Goal: Information Seeking & Learning: Learn about a topic

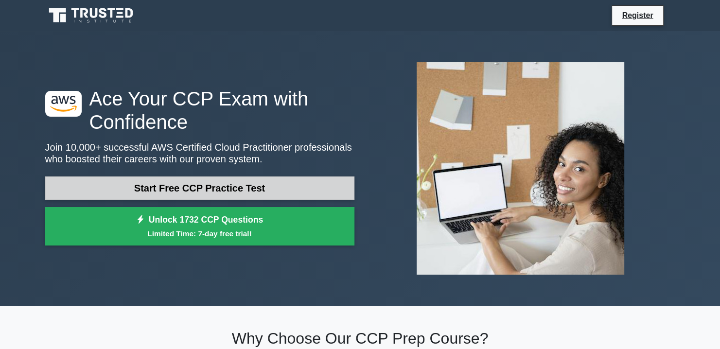
click at [307, 187] on link "Start Free CCP Practice Test" at bounding box center [199, 187] width 309 height 23
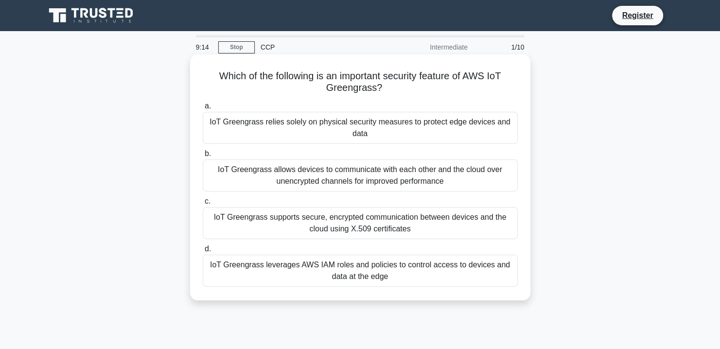
click at [401, 223] on div "IoT Greengrass supports secure, encrypted communication between devices and the…" at bounding box center [360, 223] width 315 height 32
click at [203, 205] on input "c. IoT Greengrass supports secure, encrypted communication between devices and …" at bounding box center [203, 201] width 0 height 6
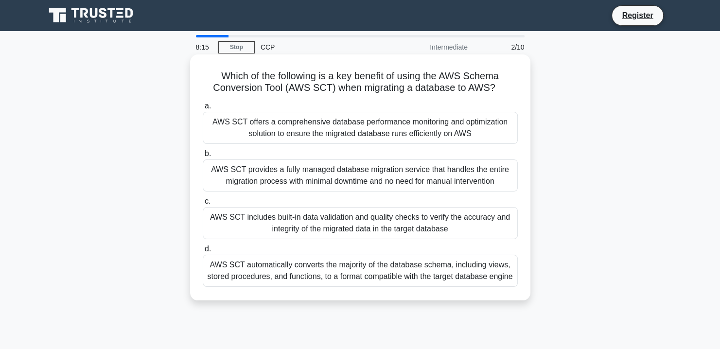
click at [390, 285] on div "AWS SCT automatically converts the majority of the database schema, including v…" at bounding box center [360, 271] width 315 height 32
click at [203, 252] on input "d. AWS SCT automatically converts the majority of the database schema, includin…" at bounding box center [203, 249] width 0 height 6
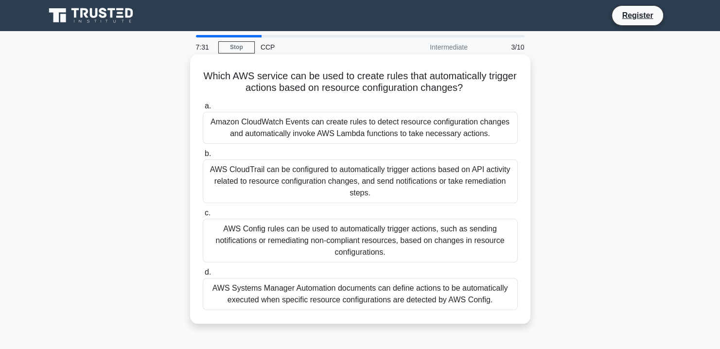
click at [458, 129] on div "Amazon CloudWatch Events can create rules to detect resource configuration chan…" at bounding box center [360, 128] width 315 height 32
click at [203, 109] on input "a. Amazon CloudWatch Events can create rules to detect resource configuration c…" at bounding box center [203, 106] width 0 height 6
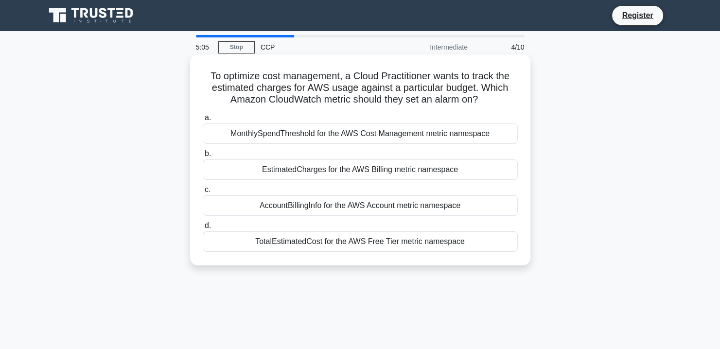
click at [450, 209] on div "AccountBillingInfo for the AWS Account metric namespace" at bounding box center [360, 205] width 315 height 20
click at [203, 193] on input "c. AccountBillingInfo for the AWS Account metric namespace" at bounding box center [203, 190] width 0 height 6
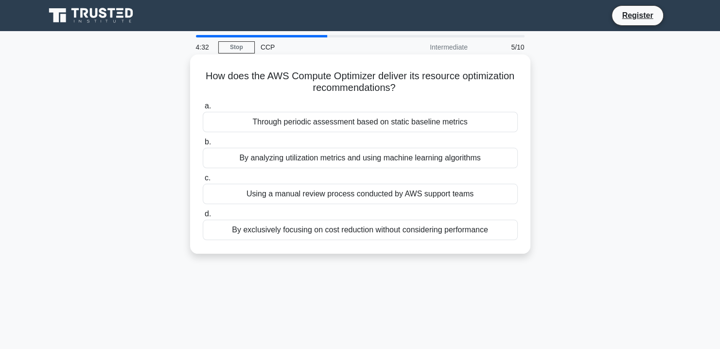
click at [480, 167] on div "By analyzing utilization metrics and using machine learning algorithms" at bounding box center [360, 158] width 315 height 20
click at [203, 145] on input "b. By analyzing utilization metrics and using machine learning algorithms" at bounding box center [203, 142] width 0 height 6
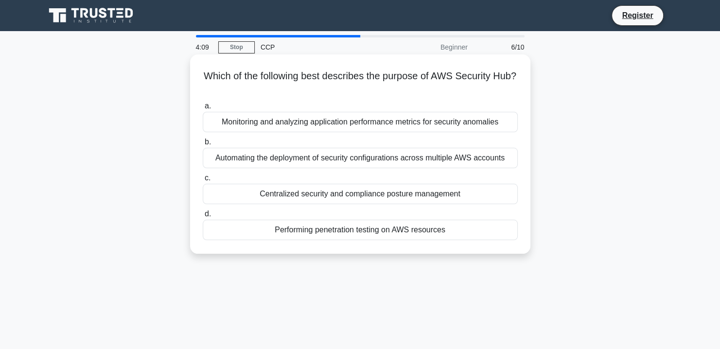
click at [466, 204] on div "Centralized security and compliance posture management" at bounding box center [360, 194] width 315 height 20
click at [203, 181] on input "c. Centralized security and compliance posture management" at bounding box center [203, 178] width 0 height 6
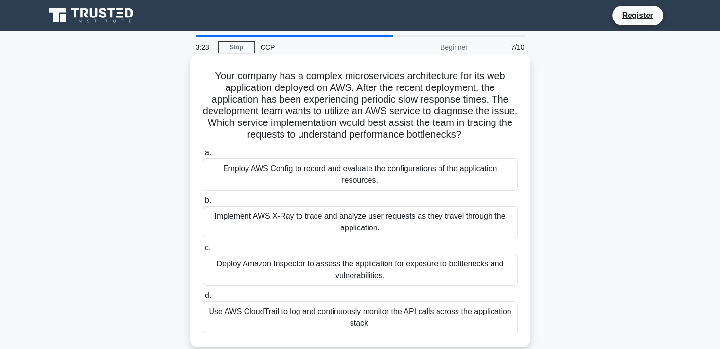
click at [460, 216] on div "Implement AWS X-Ray to trace and analyze user requests as they travel through t…" at bounding box center [360, 222] width 315 height 32
click at [203, 204] on input "b. Implement AWS X-Ray to trace and analyze user requests as they travel throug…" at bounding box center [203, 200] width 0 height 6
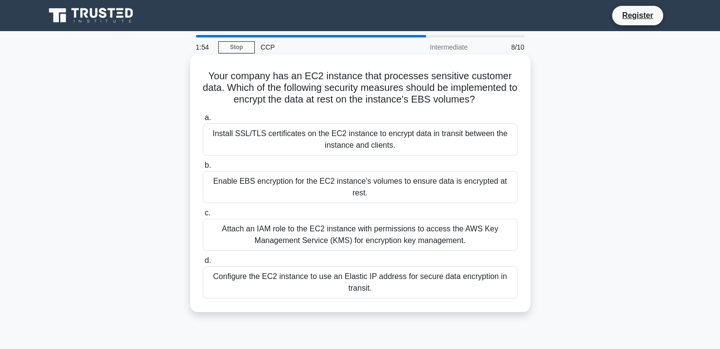
click at [501, 199] on div "Enable EBS encryption for the EC2 instance's volumes to ensure data is encrypte…" at bounding box center [360, 187] width 315 height 32
click at [203, 169] on input "b. Enable EBS encryption for the EC2 instance's volumes to ensure data is encry…" at bounding box center [203, 165] width 0 height 6
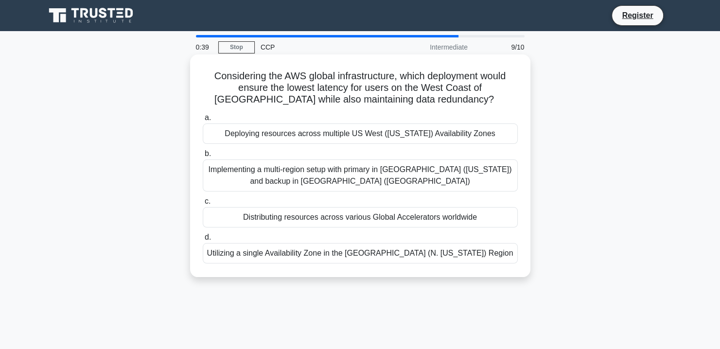
click at [458, 176] on div "Implementing a multi-region setup with primary in US East (Ohio) and backup in …" at bounding box center [360, 175] width 315 height 32
click at [203, 157] on input "b. Implementing a multi-region setup with primary in US East (Ohio) and backup …" at bounding box center [203, 154] width 0 height 6
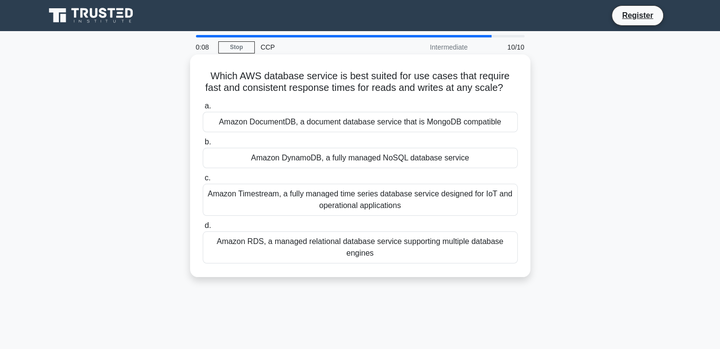
click at [447, 168] on div "Amazon DynamoDB, a fully managed NoSQL database service" at bounding box center [360, 158] width 315 height 20
click at [203, 145] on input "b. Amazon DynamoDB, a fully managed NoSQL database service" at bounding box center [203, 142] width 0 height 6
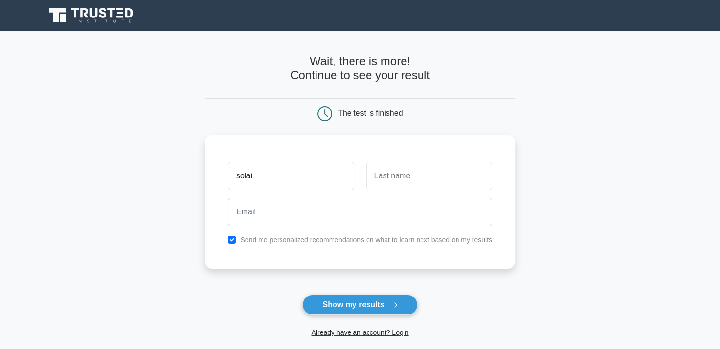
type input "solai"
click at [470, 178] on input "text" at bounding box center [429, 176] width 126 height 28
type input "pavithran"
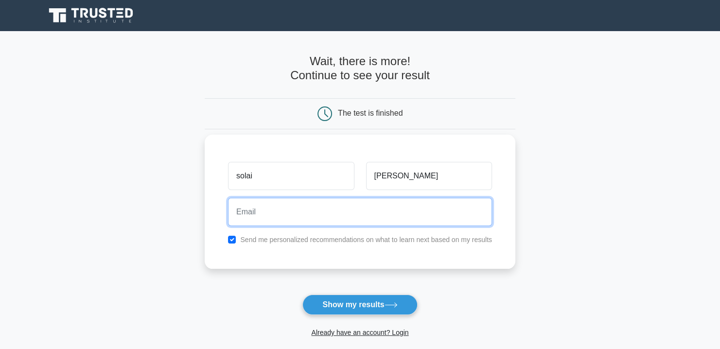
click at [407, 223] on input "email" at bounding box center [360, 212] width 264 height 28
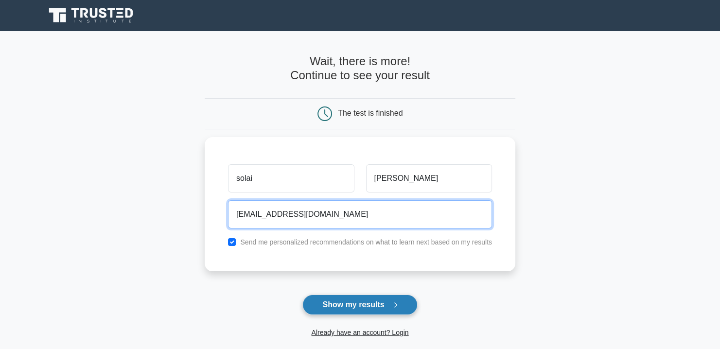
type input "solaipavithran115@gmail.com"
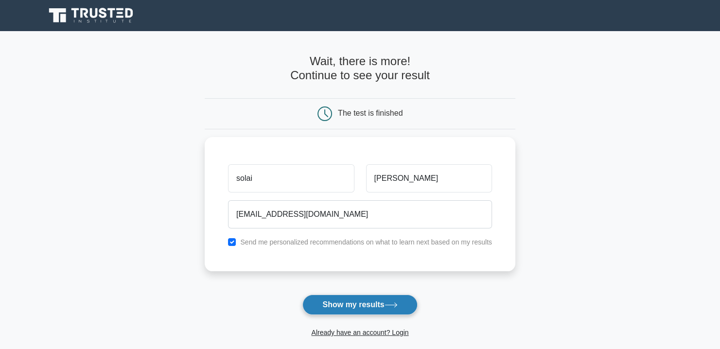
click at [359, 302] on button "Show my results" at bounding box center [359, 305] width 115 height 20
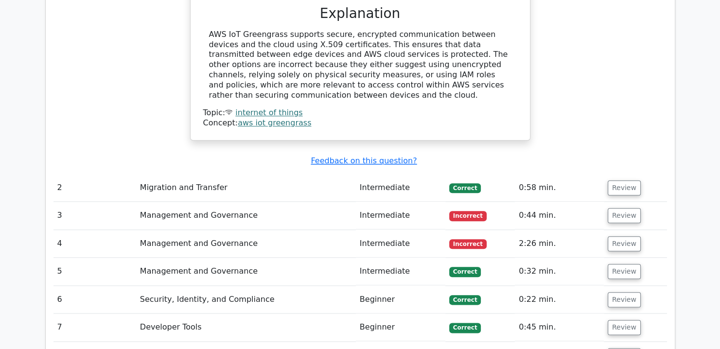
scroll to position [1054, 0]
click at [616, 208] on button "Review" at bounding box center [624, 215] width 33 height 15
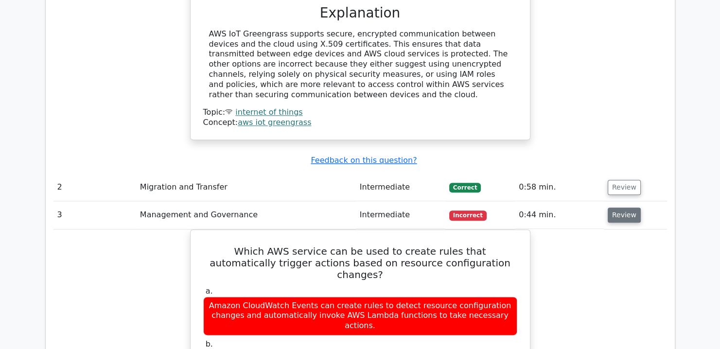
click at [616, 208] on button "Review" at bounding box center [624, 215] width 33 height 15
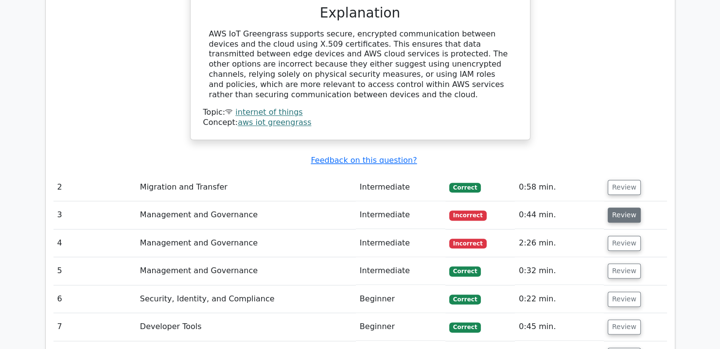
click at [616, 208] on button "Review" at bounding box center [624, 215] width 33 height 15
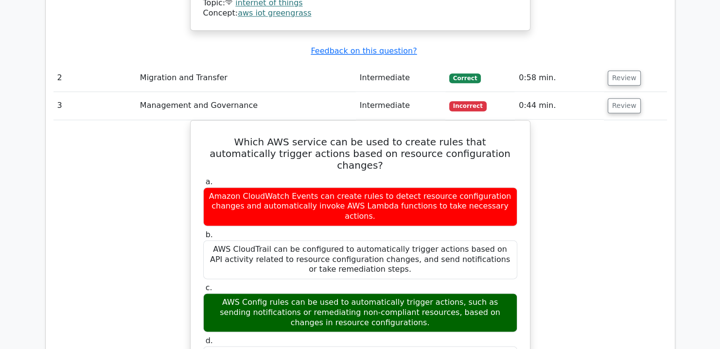
scroll to position [1163, 0]
click at [612, 98] on button "Review" at bounding box center [624, 105] width 33 height 15
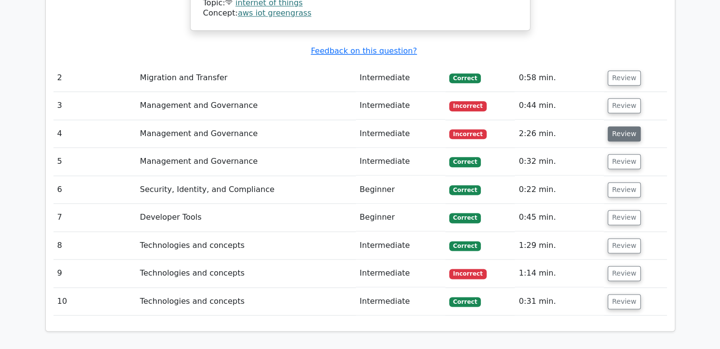
click at [617, 126] on button "Review" at bounding box center [624, 133] width 33 height 15
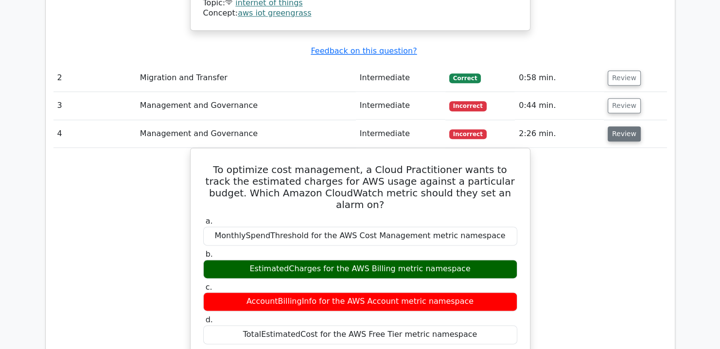
click at [617, 126] on button "Review" at bounding box center [624, 133] width 33 height 15
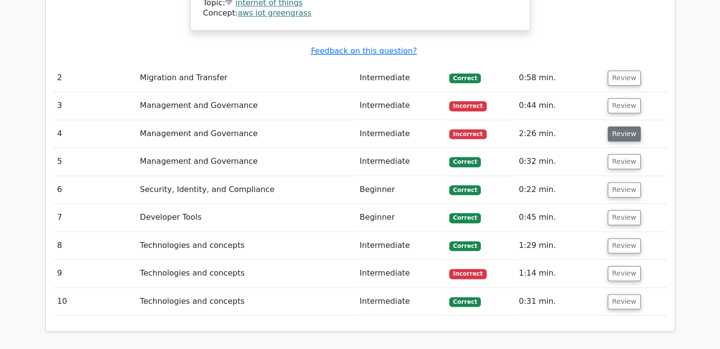
click at [617, 126] on button "Review" at bounding box center [624, 133] width 33 height 15
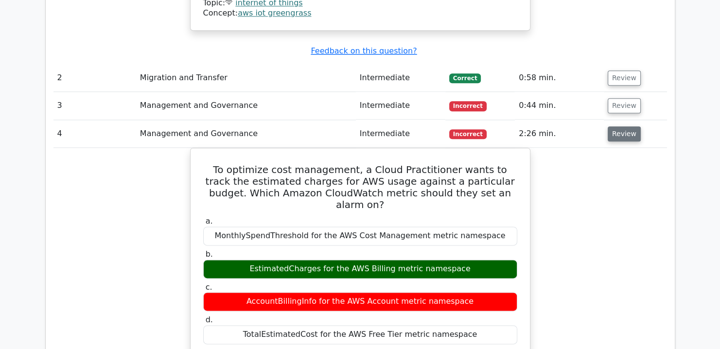
click at [617, 126] on button "Review" at bounding box center [624, 133] width 33 height 15
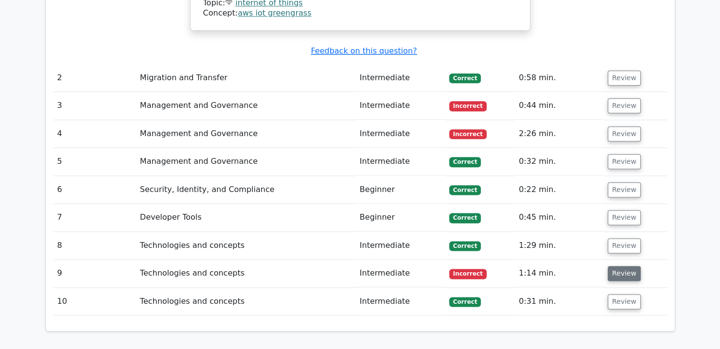
click at [622, 266] on button "Review" at bounding box center [624, 273] width 33 height 15
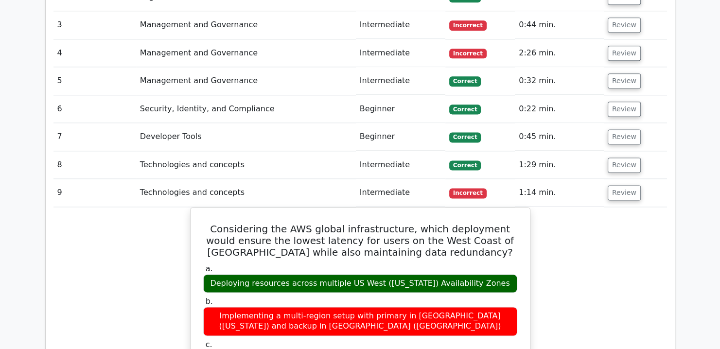
scroll to position [1245, 0]
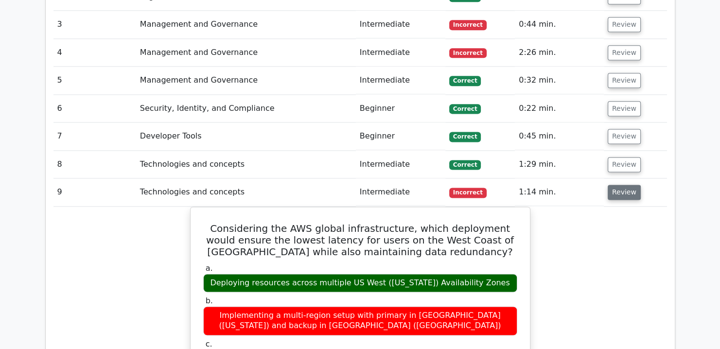
click at [611, 185] on button "Review" at bounding box center [624, 192] width 33 height 15
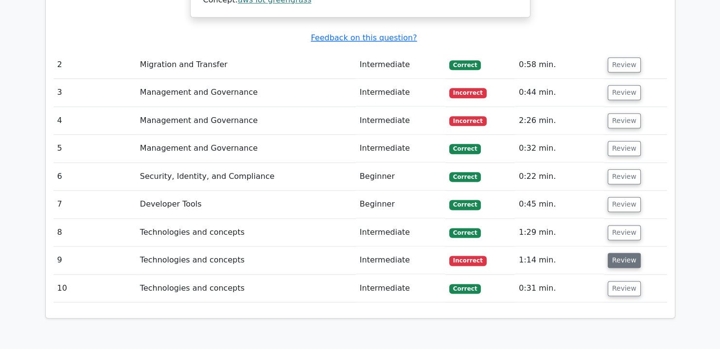
scroll to position [1160, 0]
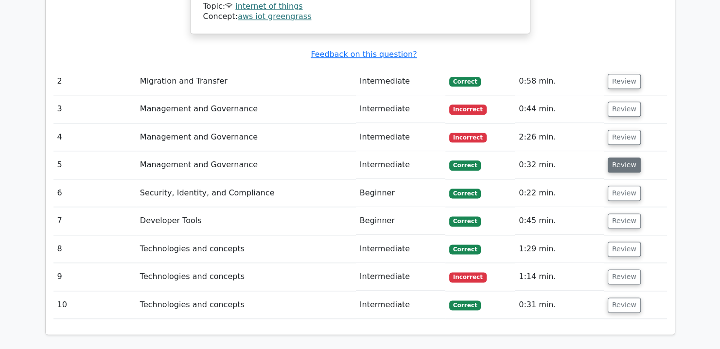
click at [614, 158] on button "Review" at bounding box center [624, 165] width 33 height 15
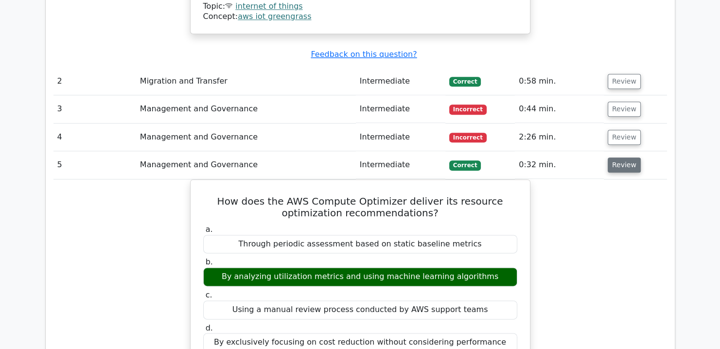
click at [629, 158] on button "Review" at bounding box center [624, 165] width 33 height 15
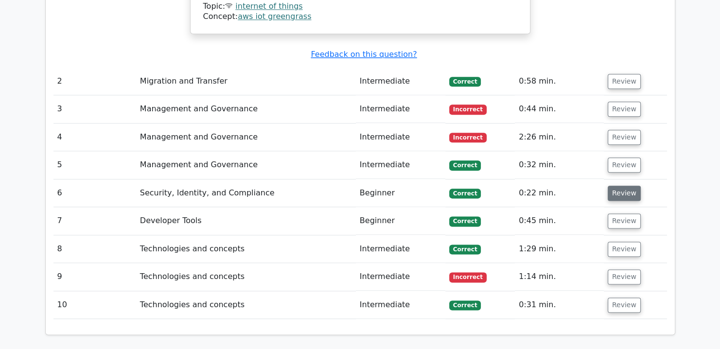
click at [629, 186] on button "Review" at bounding box center [624, 193] width 33 height 15
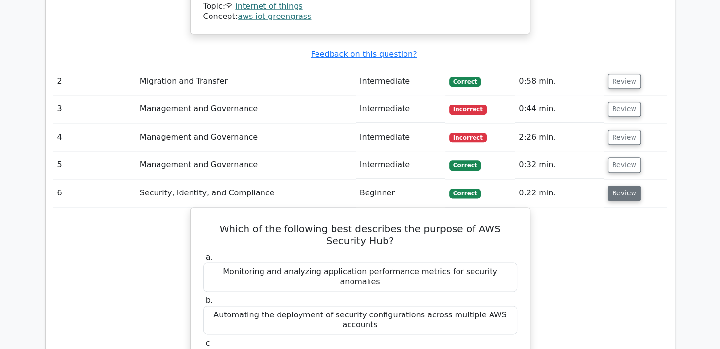
click at [629, 186] on button "Review" at bounding box center [624, 193] width 33 height 15
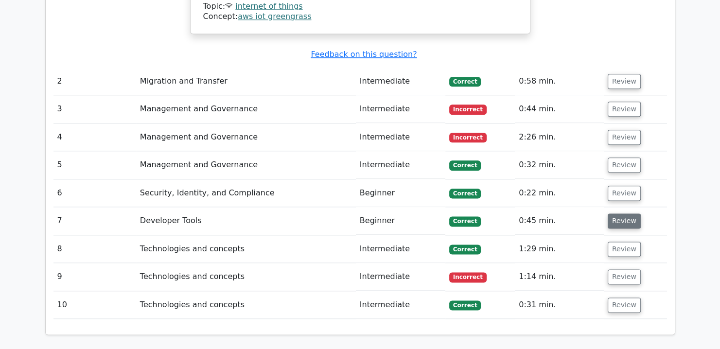
click at [620, 213] on button "Review" at bounding box center [624, 220] width 33 height 15
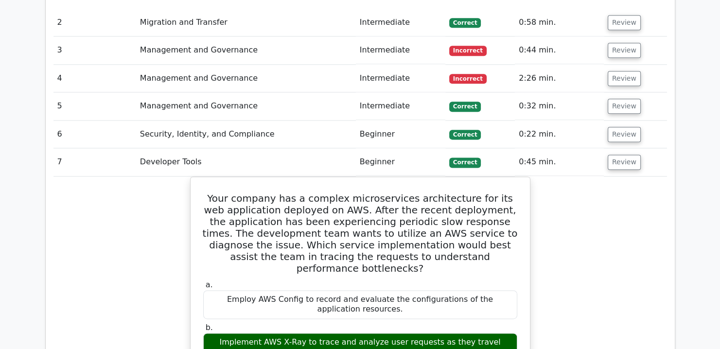
scroll to position [1219, 0]
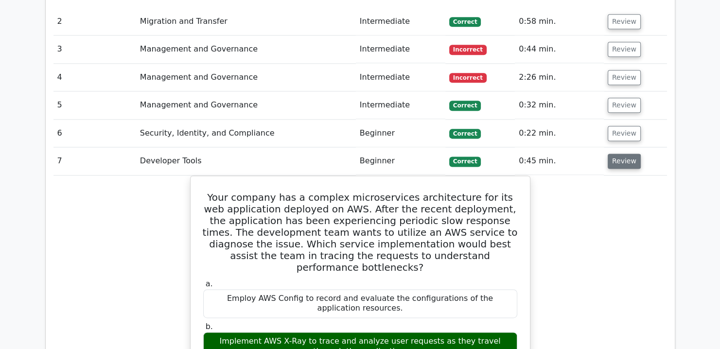
click at [614, 154] on button "Review" at bounding box center [624, 161] width 33 height 15
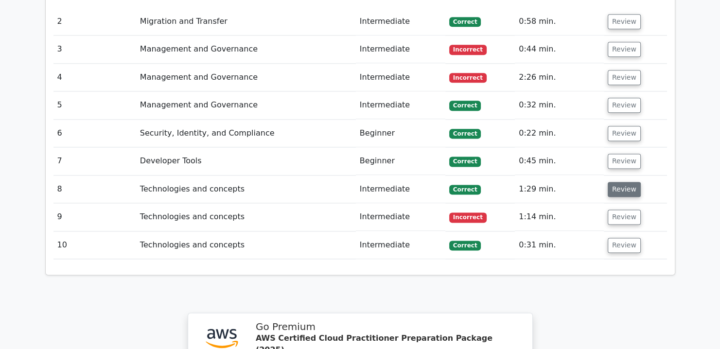
click at [617, 182] on button "Review" at bounding box center [624, 189] width 33 height 15
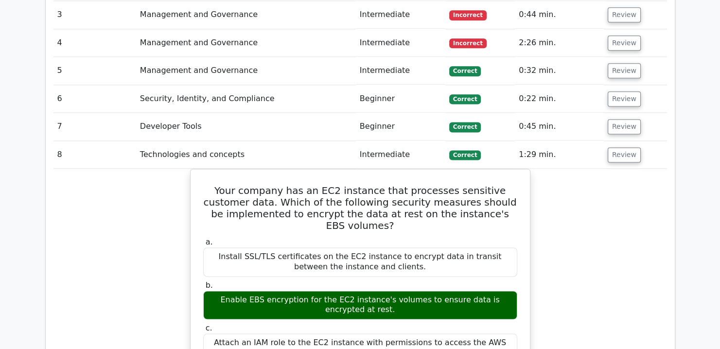
scroll to position [1249, 0]
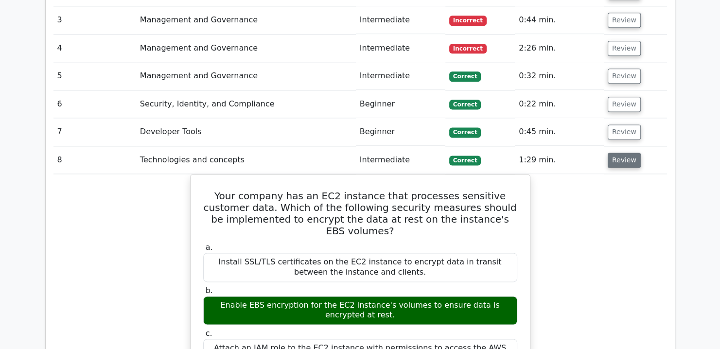
click at [615, 153] on button "Review" at bounding box center [624, 160] width 33 height 15
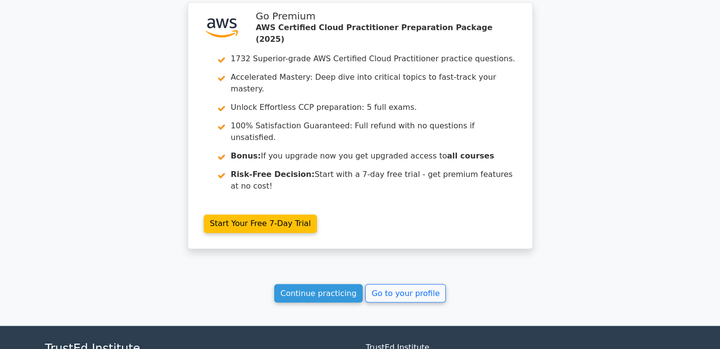
scroll to position [1562, 0]
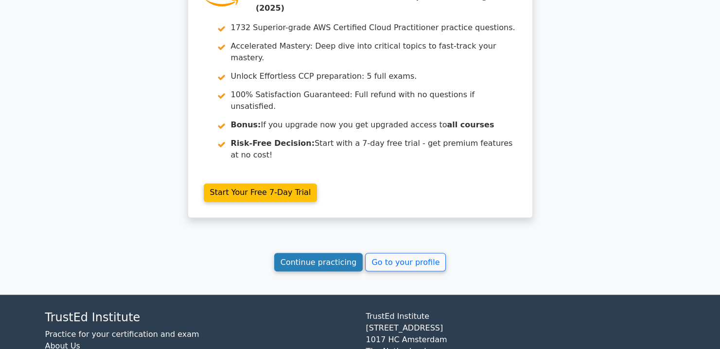
click at [334, 253] on link "Continue practicing" at bounding box center [318, 262] width 89 height 18
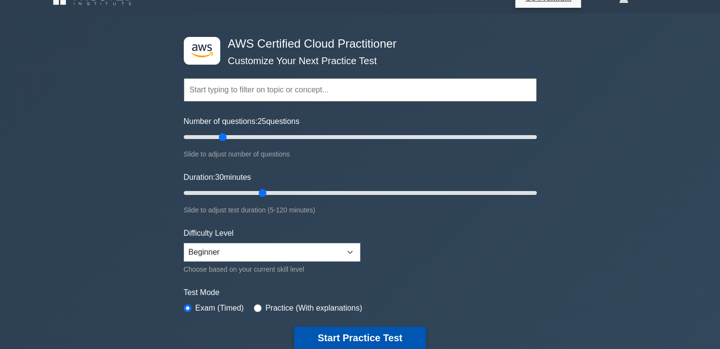
scroll to position [17, 0]
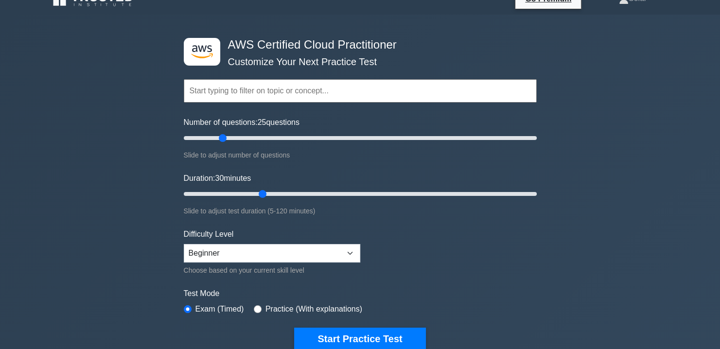
click at [313, 90] on input "text" at bounding box center [360, 90] width 353 height 23
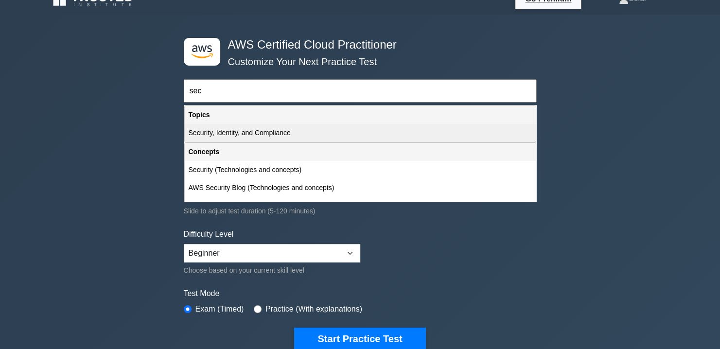
click at [269, 132] on div "Security, Identity, and Compliance" at bounding box center [360, 133] width 351 height 18
type input "Security, Identity, and Compliance"
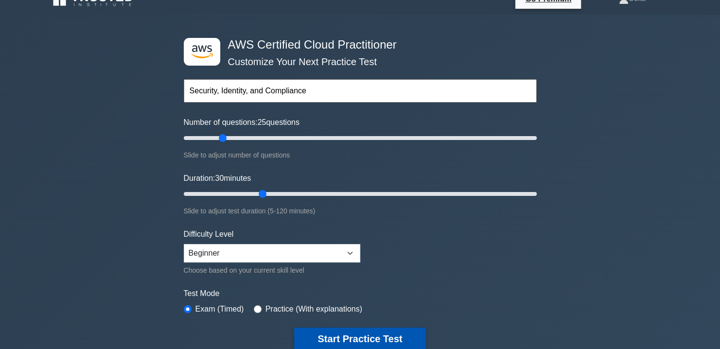
click at [363, 337] on button "Start Practice Test" at bounding box center [359, 339] width 131 height 22
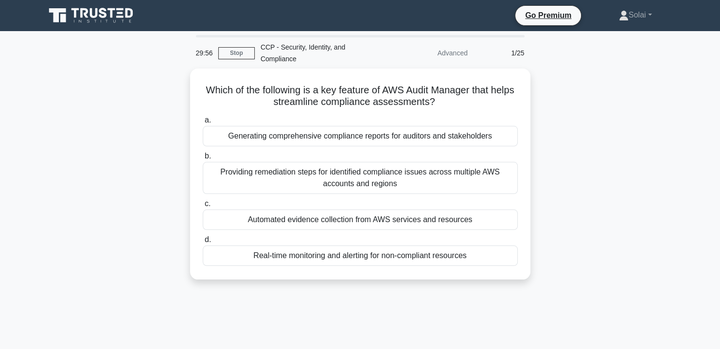
click at [454, 54] on div "Advanced" at bounding box center [430, 52] width 85 height 19
click at [610, 120] on div "Which of the following is a key feature of AWS Audit Manager that helps streaml…" at bounding box center [360, 180] width 642 height 223
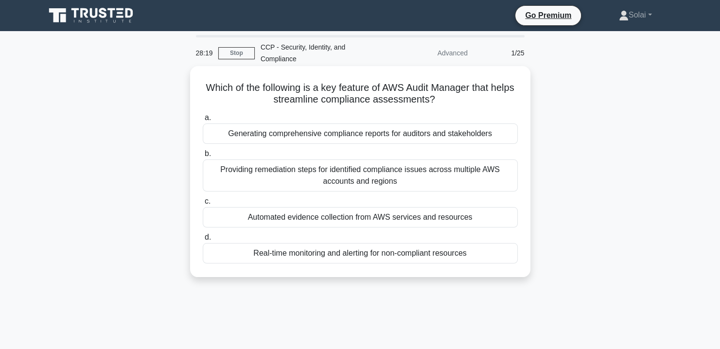
click at [378, 182] on div "Providing remediation steps for identified compliance issues across multiple AW…" at bounding box center [360, 175] width 315 height 32
click at [203, 157] on input "b. Providing remediation steps for identified compliance issues across multiple…" at bounding box center [203, 154] width 0 height 6
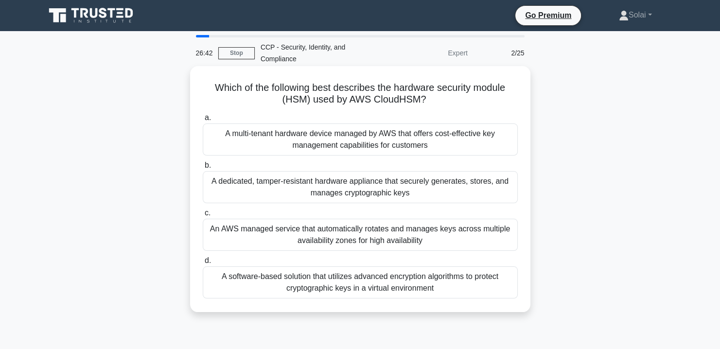
click at [392, 197] on div "A dedicated, tamper-resistant hardware appliance that securely generates, store…" at bounding box center [360, 187] width 315 height 32
click at [203, 169] on input "b. A dedicated, tamper-resistant hardware appliance that securely generates, st…" at bounding box center [203, 165] width 0 height 6
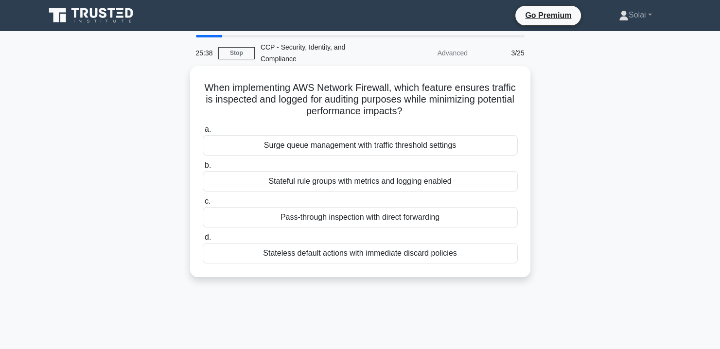
click at [470, 187] on div "Stateful rule groups with metrics and logging enabled" at bounding box center [360, 181] width 315 height 20
click at [203, 169] on input "b. Stateful rule groups with metrics and logging enabled" at bounding box center [203, 165] width 0 height 6
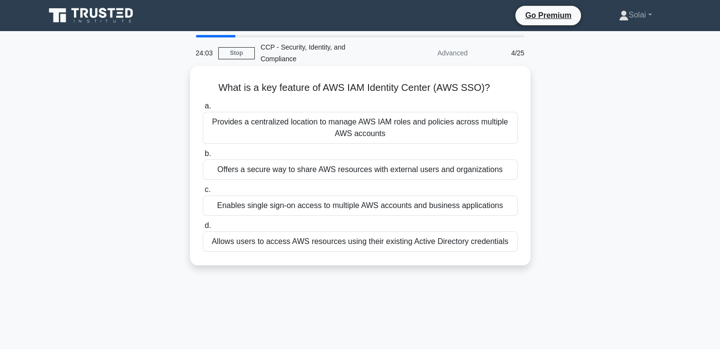
click at [458, 124] on div "Provides a centralized location to manage AWS IAM roles and policies across mul…" at bounding box center [360, 128] width 315 height 32
click at [203, 109] on input "a. Provides a centralized location to manage AWS IAM roles and policies across …" at bounding box center [203, 106] width 0 height 6
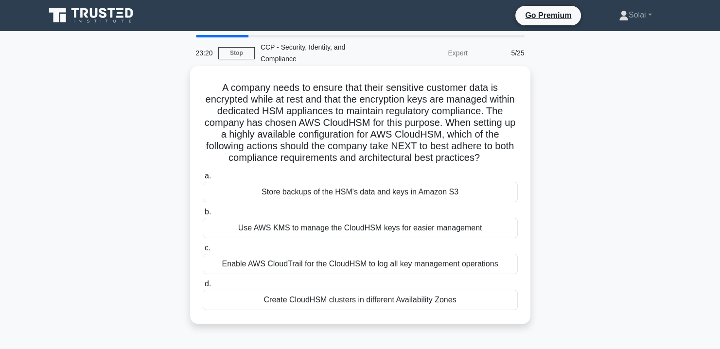
click at [454, 238] on div "Use AWS KMS to manage the CloudHSM keys for easier management" at bounding box center [360, 228] width 315 height 20
click at [203, 215] on input "b. Use AWS KMS to manage the CloudHSM keys for easier management" at bounding box center [203, 212] width 0 height 6
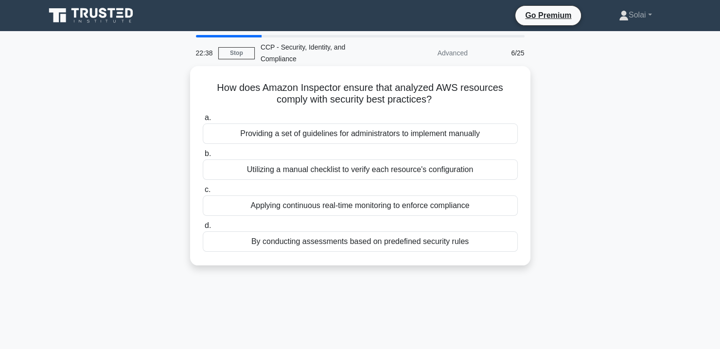
click at [487, 210] on div "Applying continuous real-time monitoring to enforce compliance" at bounding box center [360, 205] width 315 height 20
click at [203, 193] on input "c. Applying continuous real-time monitoring to enforce compliance" at bounding box center [203, 190] width 0 height 6
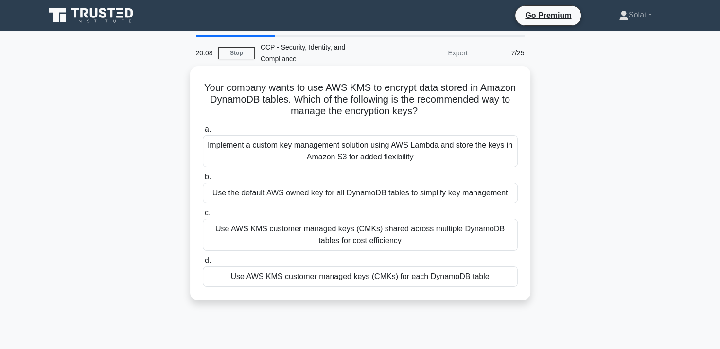
click at [447, 243] on div "Use AWS KMS customer managed keys (CMKs) shared across multiple DynamoDB tables…" at bounding box center [360, 235] width 315 height 32
click at [203, 216] on input "c. Use AWS KMS customer managed keys (CMKs) shared across multiple DynamoDB tab…" at bounding box center [203, 213] width 0 height 6
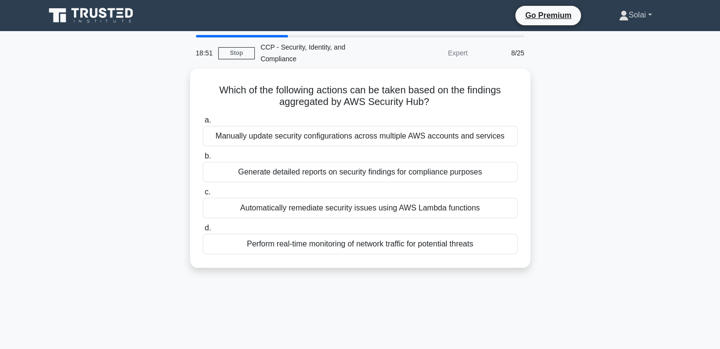
click at [644, 13] on link "Solai" at bounding box center [636, 14] width 80 height 19
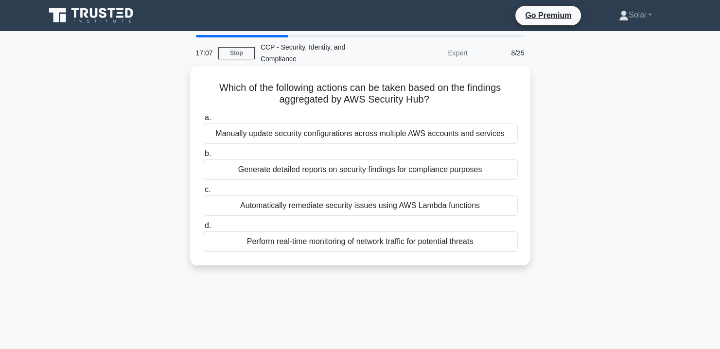
click at [386, 210] on div "Automatically remediate security issues using AWS Lambda functions" at bounding box center [360, 205] width 315 height 20
click at [203, 193] on input "c. Automatically remediate security issues using AWS Lambda functions" at bounding box center [203, 190] width 0 height 6
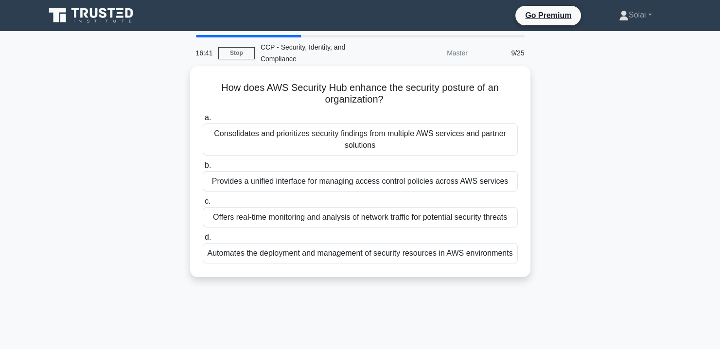
click at [361, 228] on div "Offers real-time monitoring and analysis of network traffic for potential secur…" at bounding box center [360, 217] width 315 height 20
click at [203, 205] on input "c. Offers real-time monitoring and analysis of network traffic for potential se…" at bounding box center [203, 201] width 0 height 6
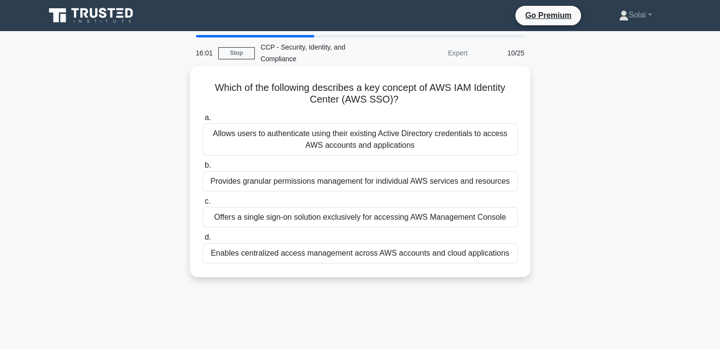
click at [422, 263] on div "Enables centralized access management across AWS accounts and cloud applications" at bounding box center [360, 253] width 315 height 20
click at [203, 241] on input "d. Enables centralized access management across AWS accounts and cloud applicat…" at bounding box center [203, 237] width 0 height 6
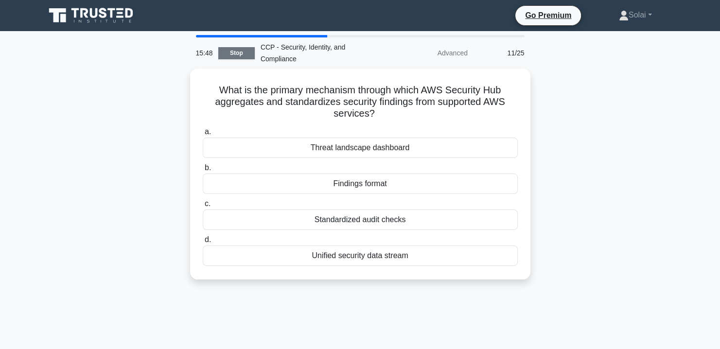
click at [236, 53] on link "Stop" at bounding box center [236, 53] width 36 height 12
